Goal: Find specific page/section: Find specific page/section

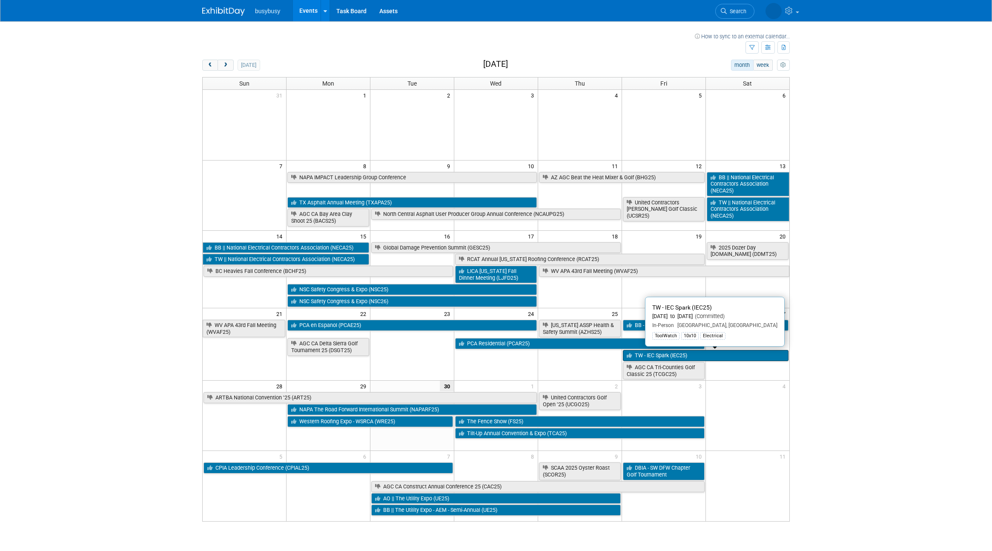
click at [652, 355] on link "TW - IEC Spark (IEC25)" at bounding box center [706, 355] width 166 height 11
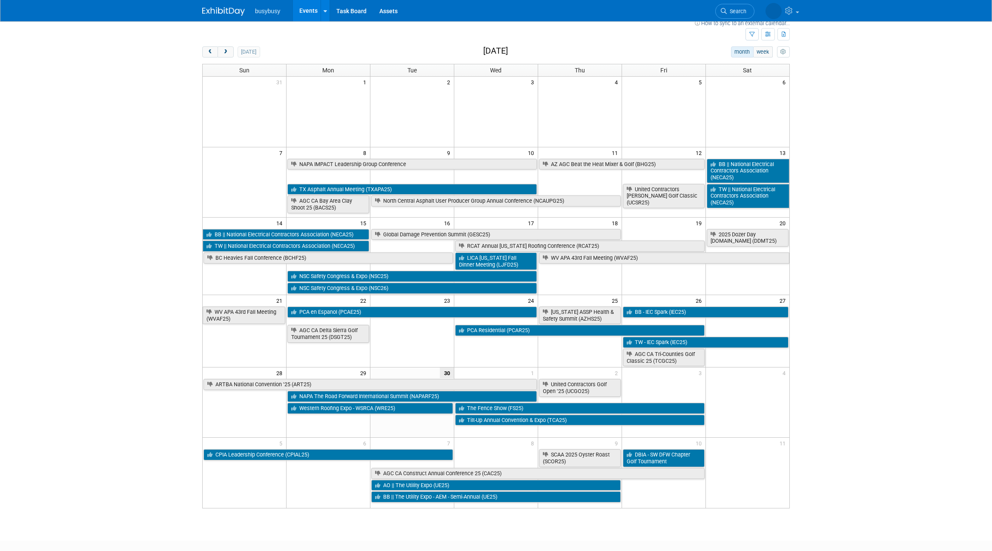
scroll to position [11, 0]
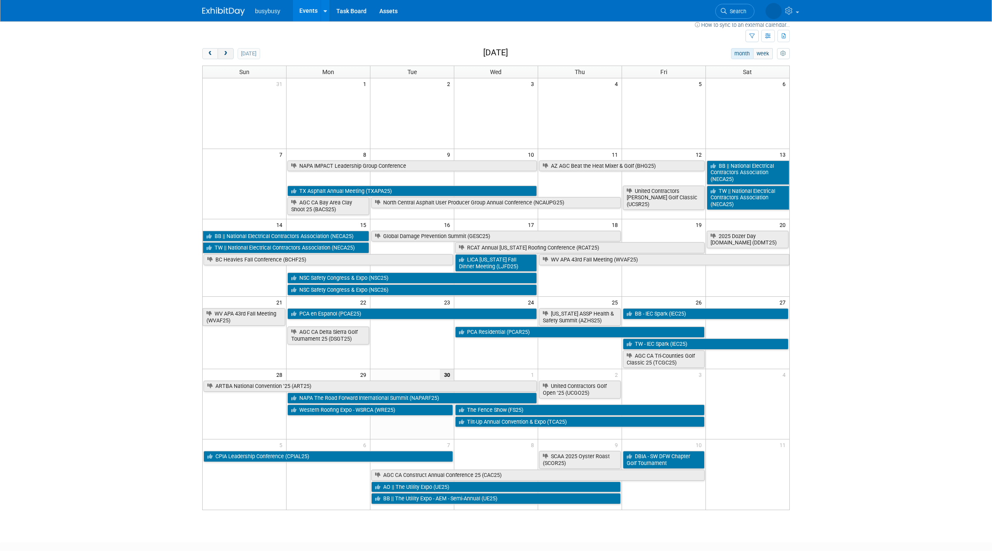
click at [226, 52] on span "next" at bounding box center [225, 54] width 6 height 6
